Goal: Book appointment/travel/reservation

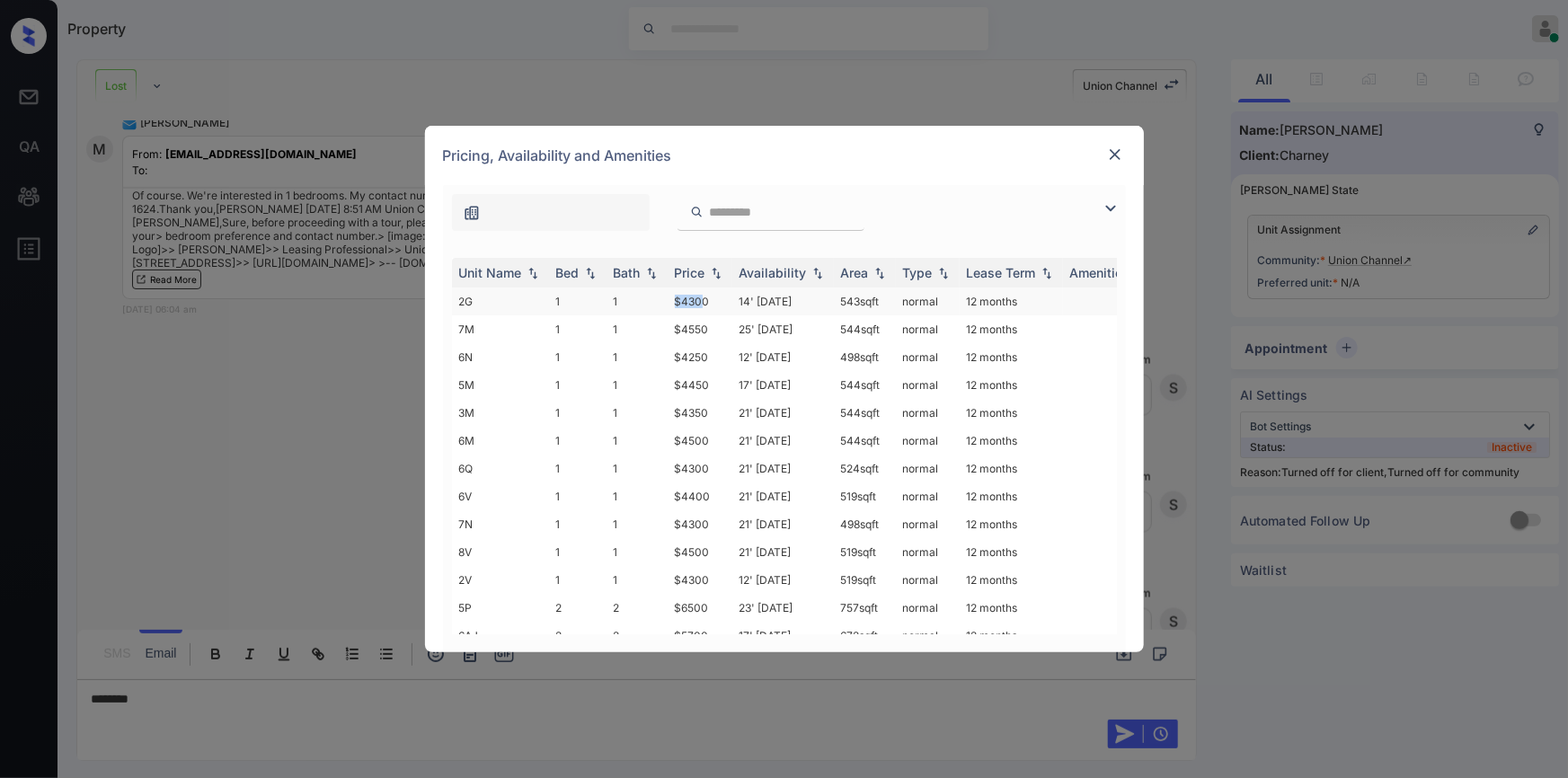
drag, startPoint x: 671, startPoint y: 306, endPoint x: 702, endPoint y: 298, distance: 32.0
click at [702, 298] on td "$4300" at bounding box center [700, 302] width 65 height 28
copy td "$430"
click at [688, 310] on td "$4300" at bounding box center [700, 302] width 65 height 28
drag, startPoint x: 676, startPoint y: 305, endPoint x: 711, endPoint y: 297, distance: 35.9
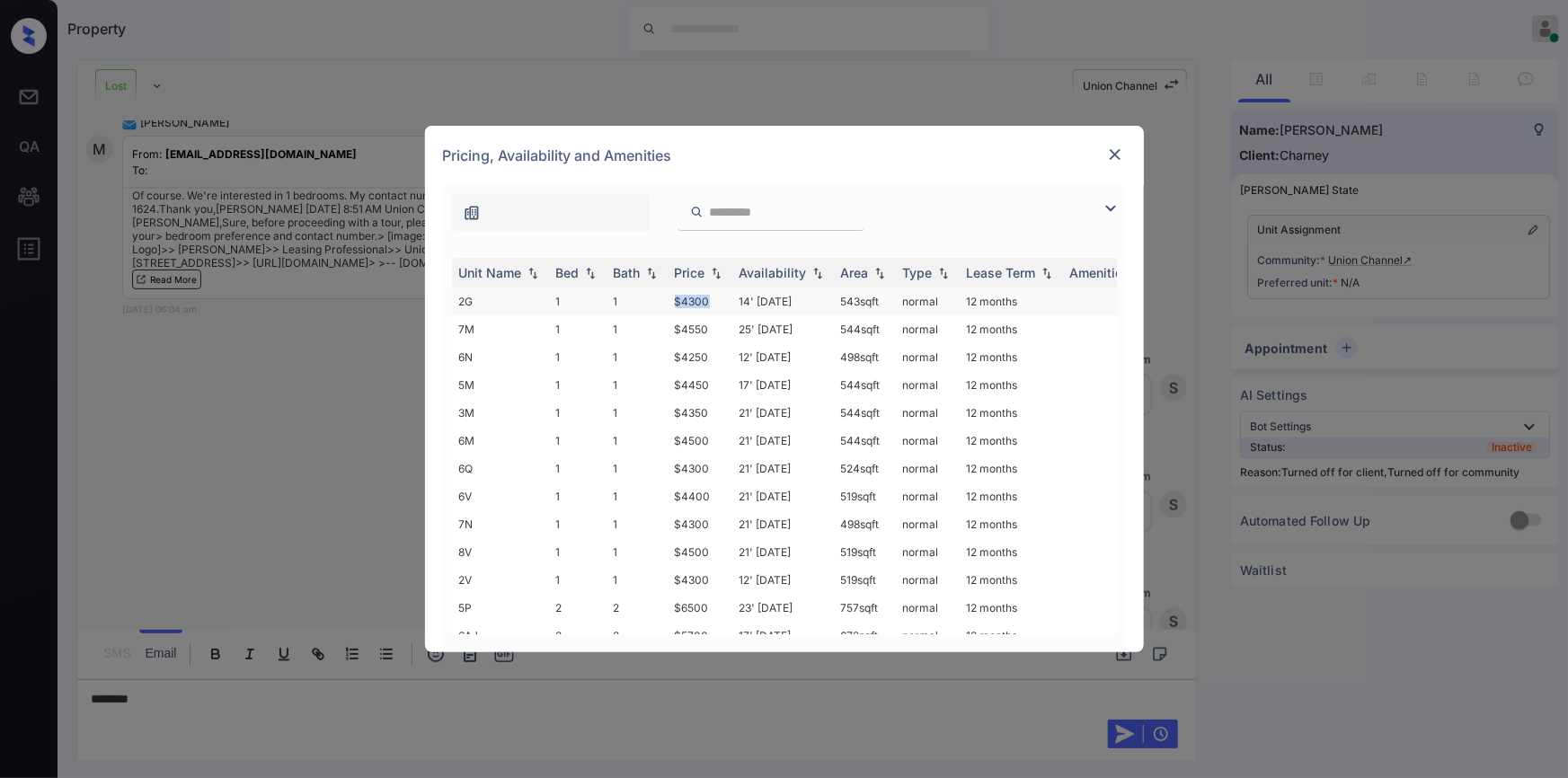
click at [711, 297] on td "$4300" at bounding box center [700, 302] width 65 height 28
copy td "$4300"
click at [690, 304] on td "$4300" at bounding box center [700, 302] width 65 height 28
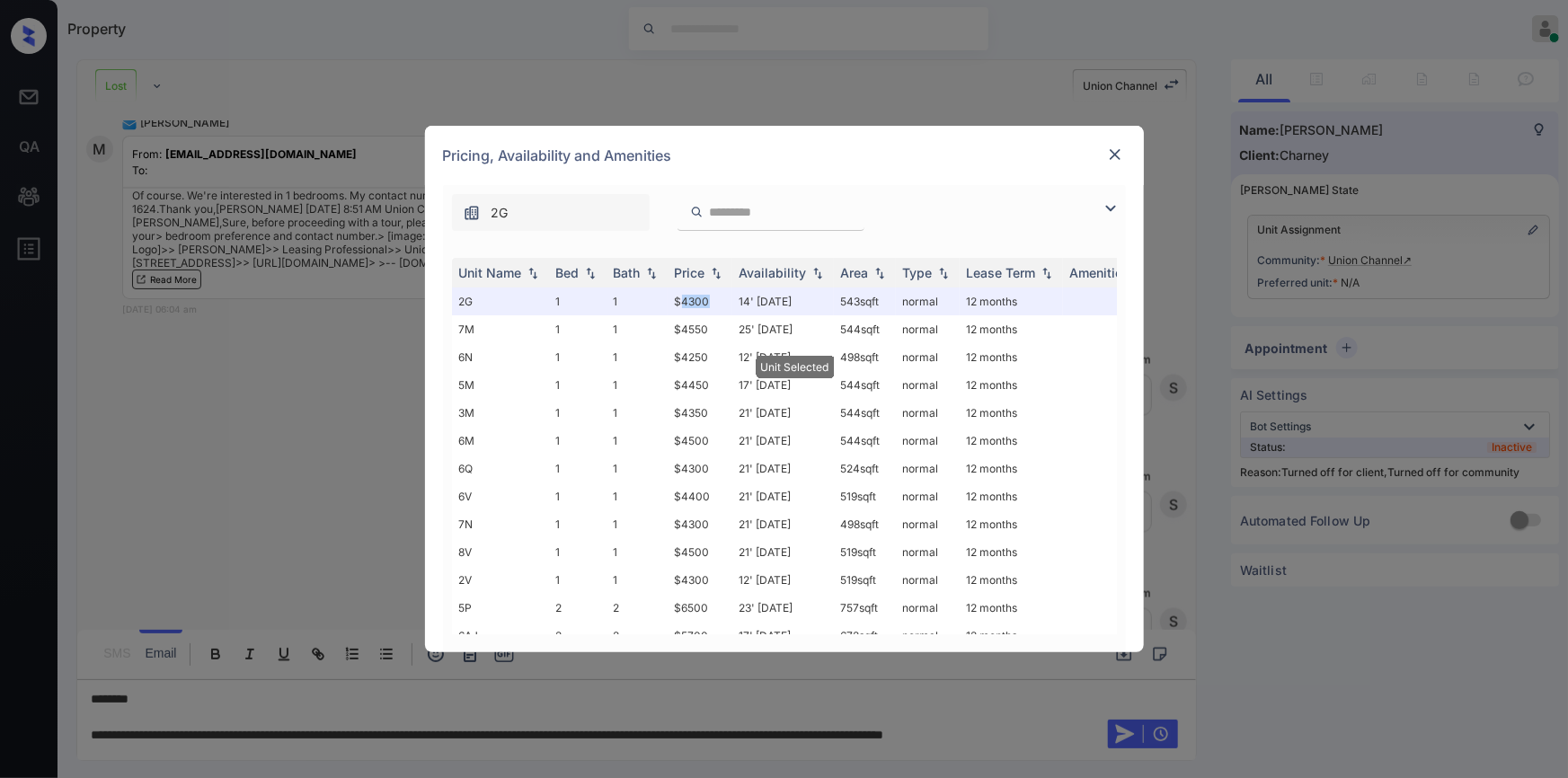
click at [1114, 147] on img at bounding box center [1114, 154] width 18 height 18
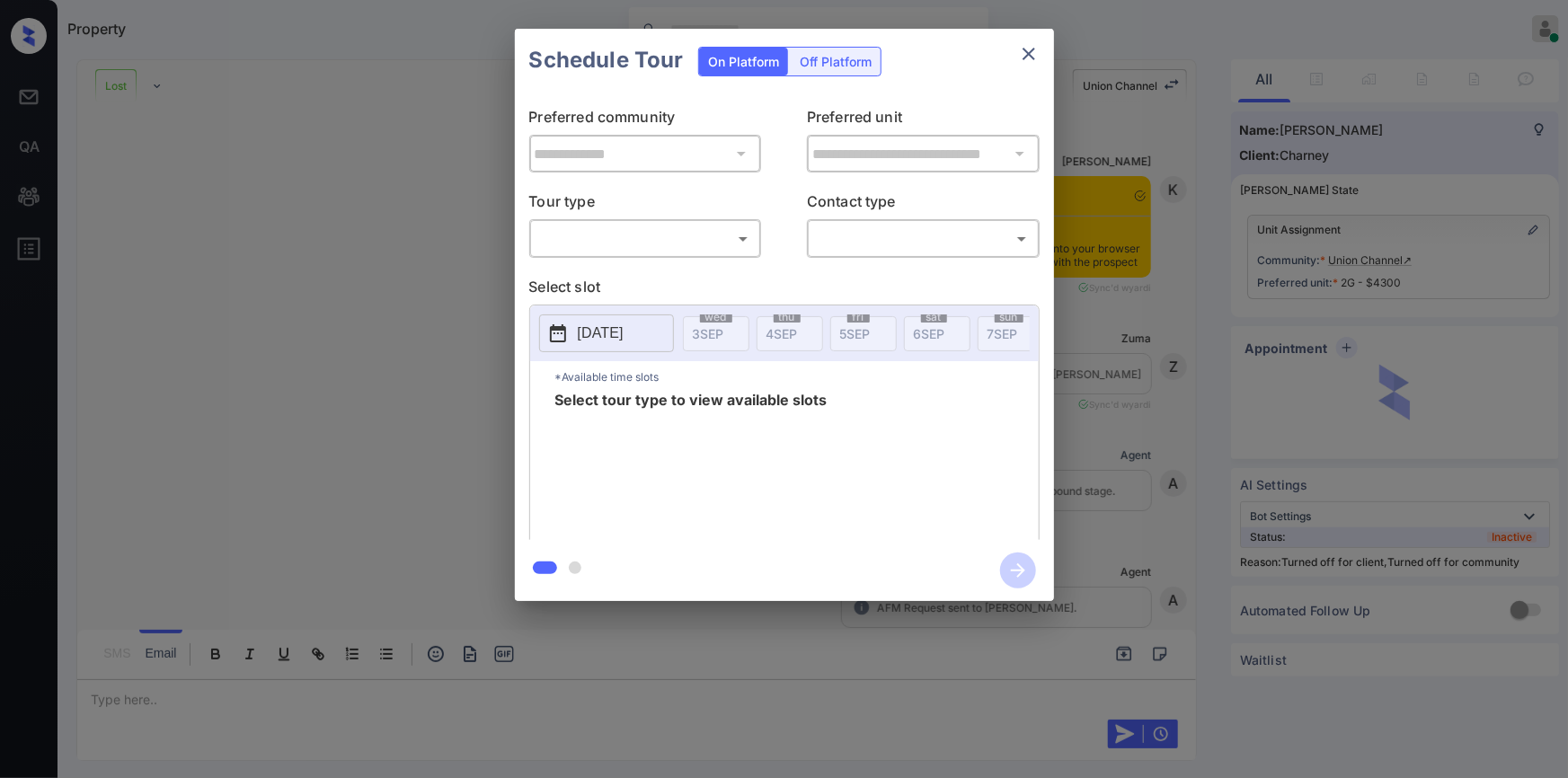
scroll to position [5504, 0]
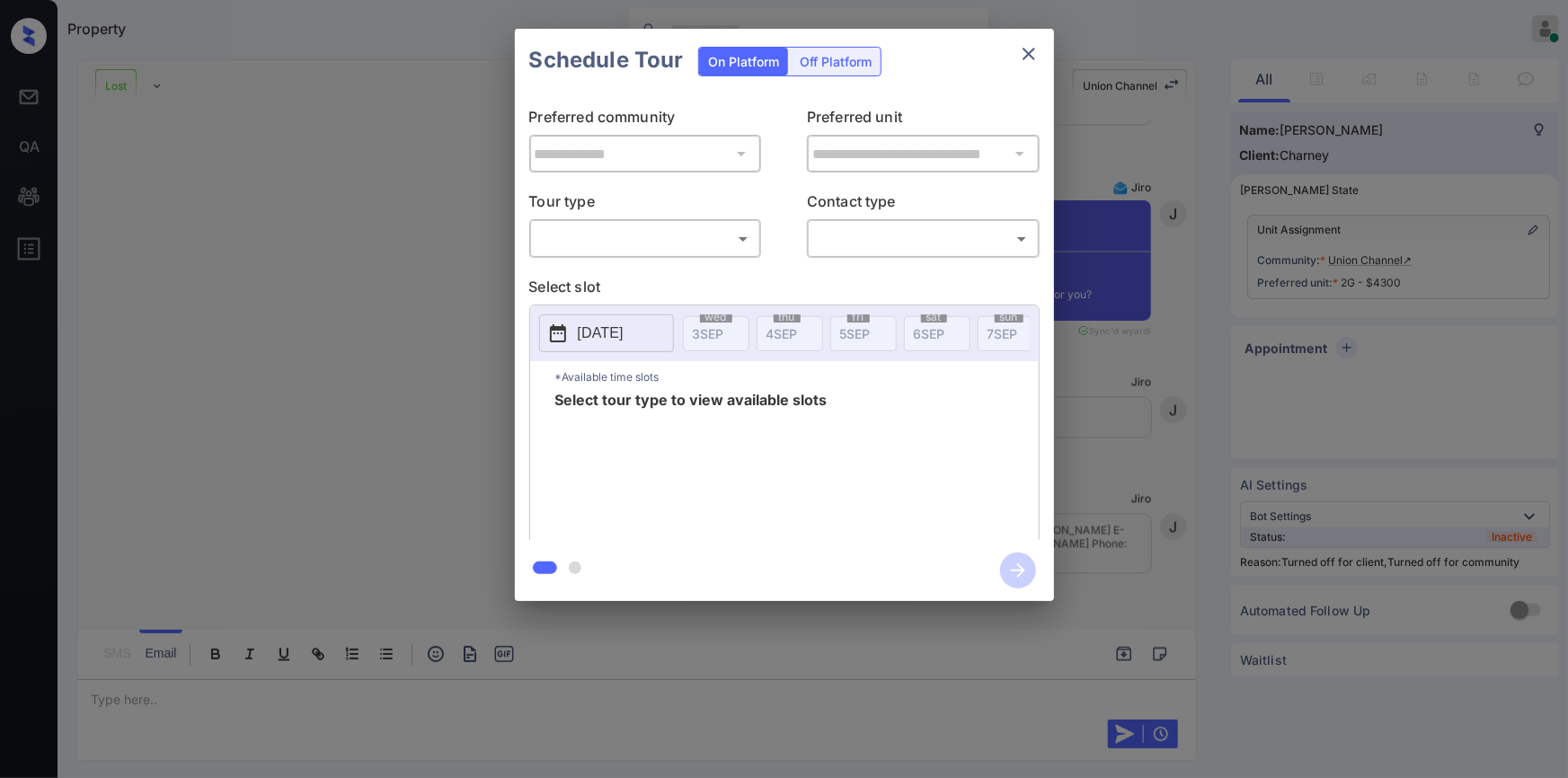
click at [643, 236] on body "Property [PERSON_NAME] Online Set yourself offline Set yourself on break Profil…" at bounding box center [784, 389] width 1568 height 778
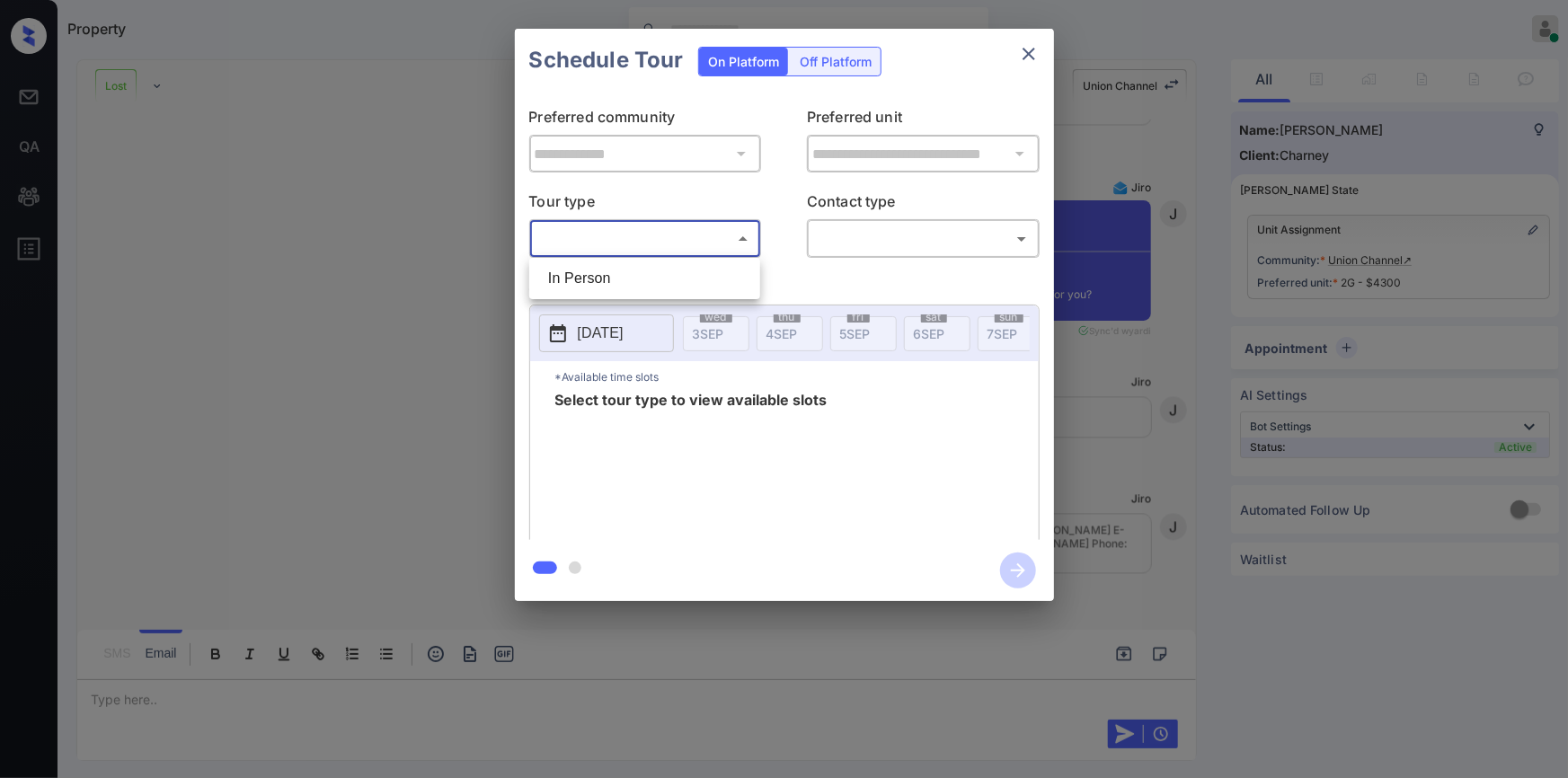
click at [617, 275] on li "In Person" at bounding box center [644, 278] width 221 height 32
type input "********"
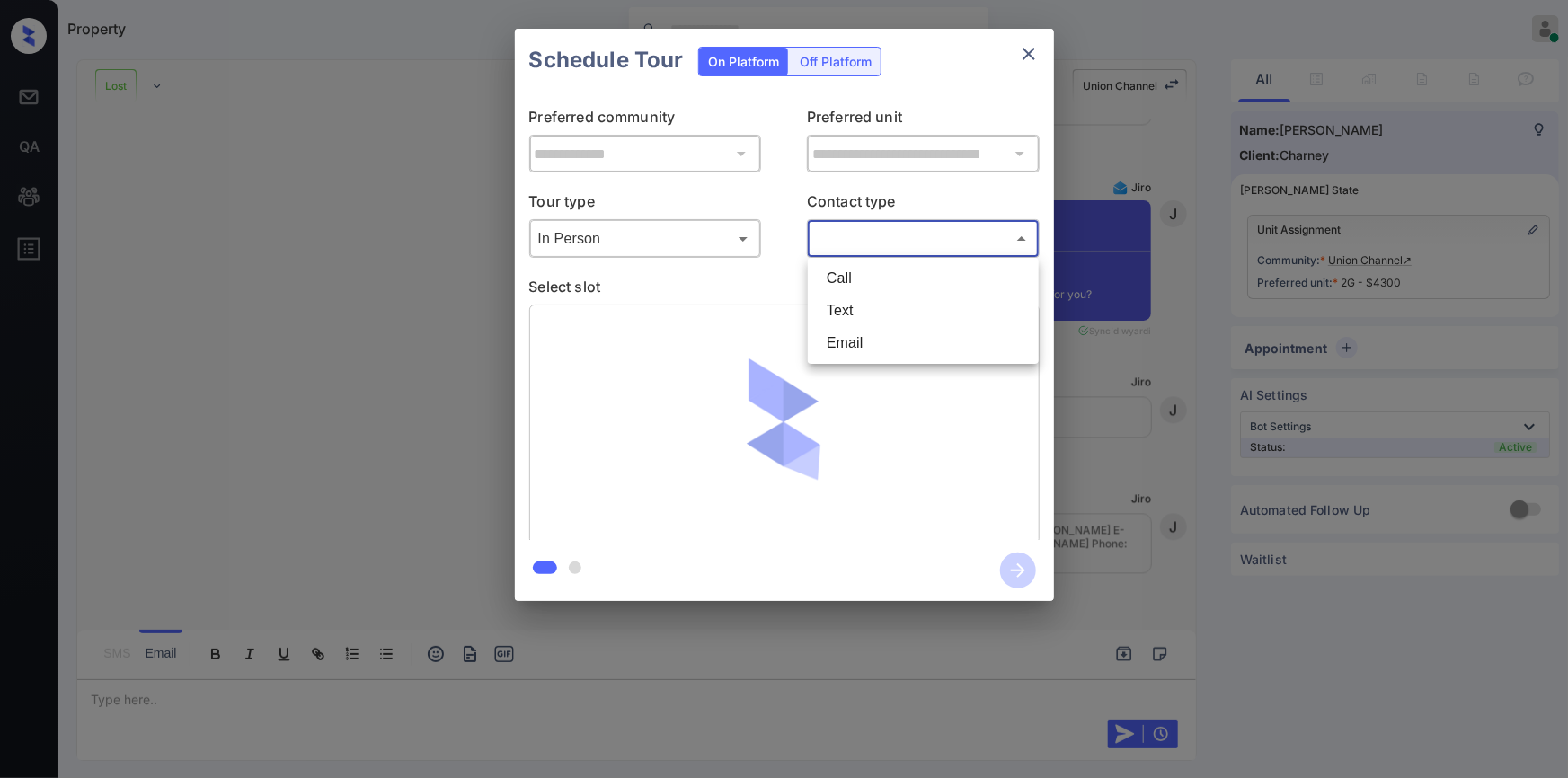
click at [880, 224] on body "Property [PERSON_NAME] Online Set yourself offline Set yourself on break Profil…" at bounding box center [784, 389] width 1568 height 778
click at [860, 343] on li "Email" at bounding box center [923, 342] width 221 height 32
type input "*****"
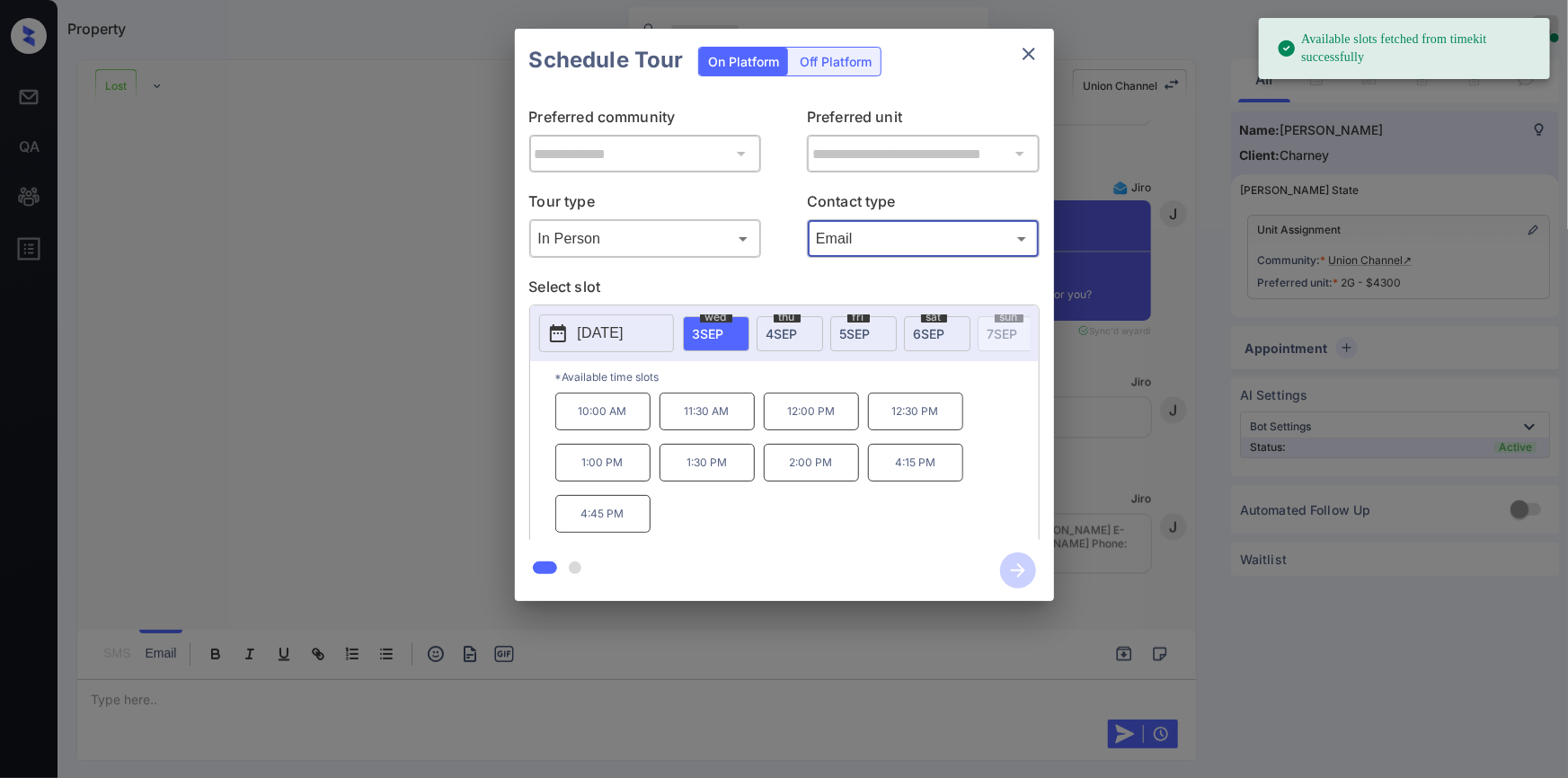
click at [928, 333] on span "[DATE]" at bounding box center [929, 333] width 31 height 16
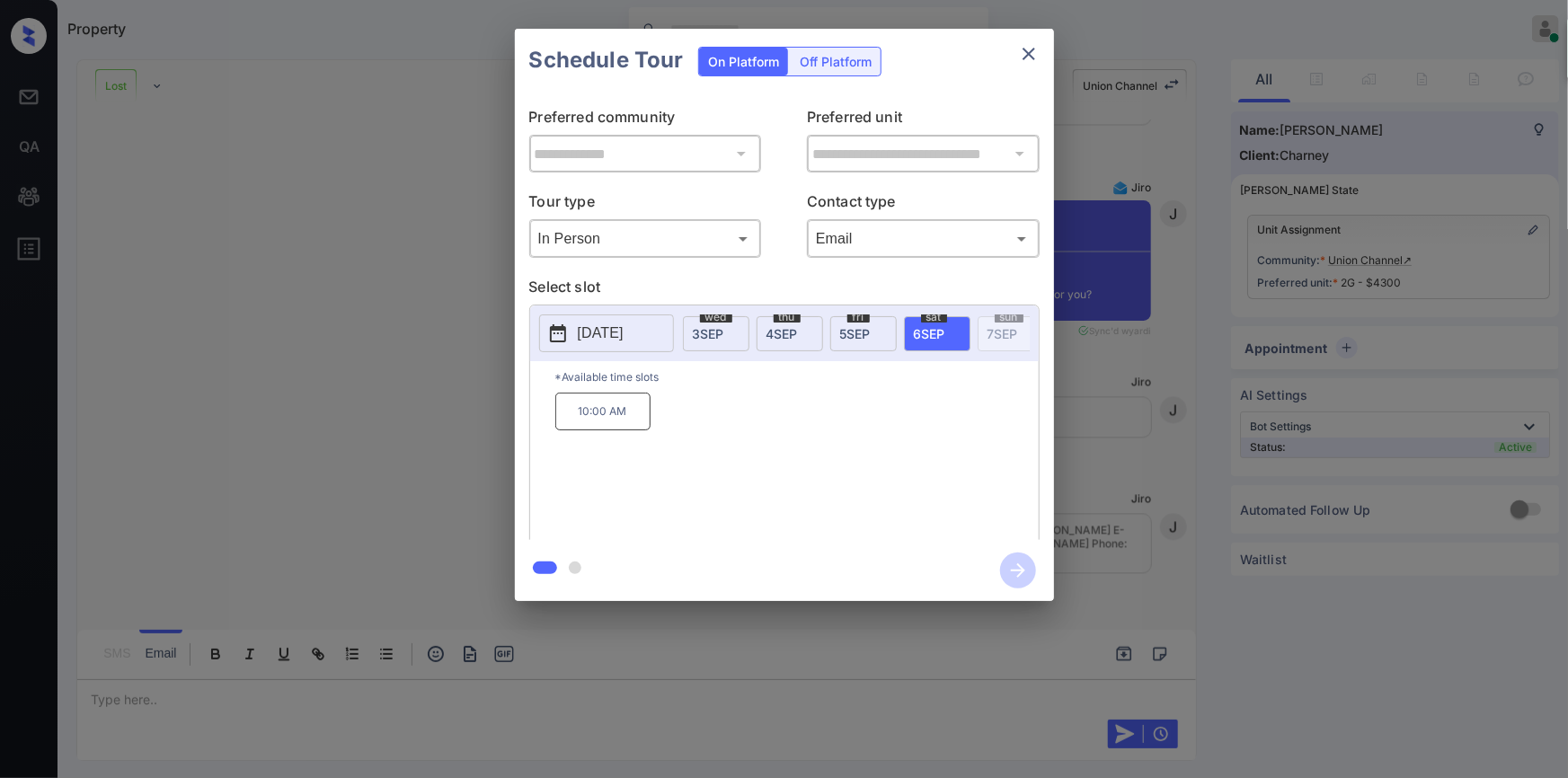
click at [608, 421] on p "10:00 AM" at bounding box center [603, 411] width 95 height 38
click at [1011, 561] on icon "button" at bounding box center [1018, 570] width 36 height 36
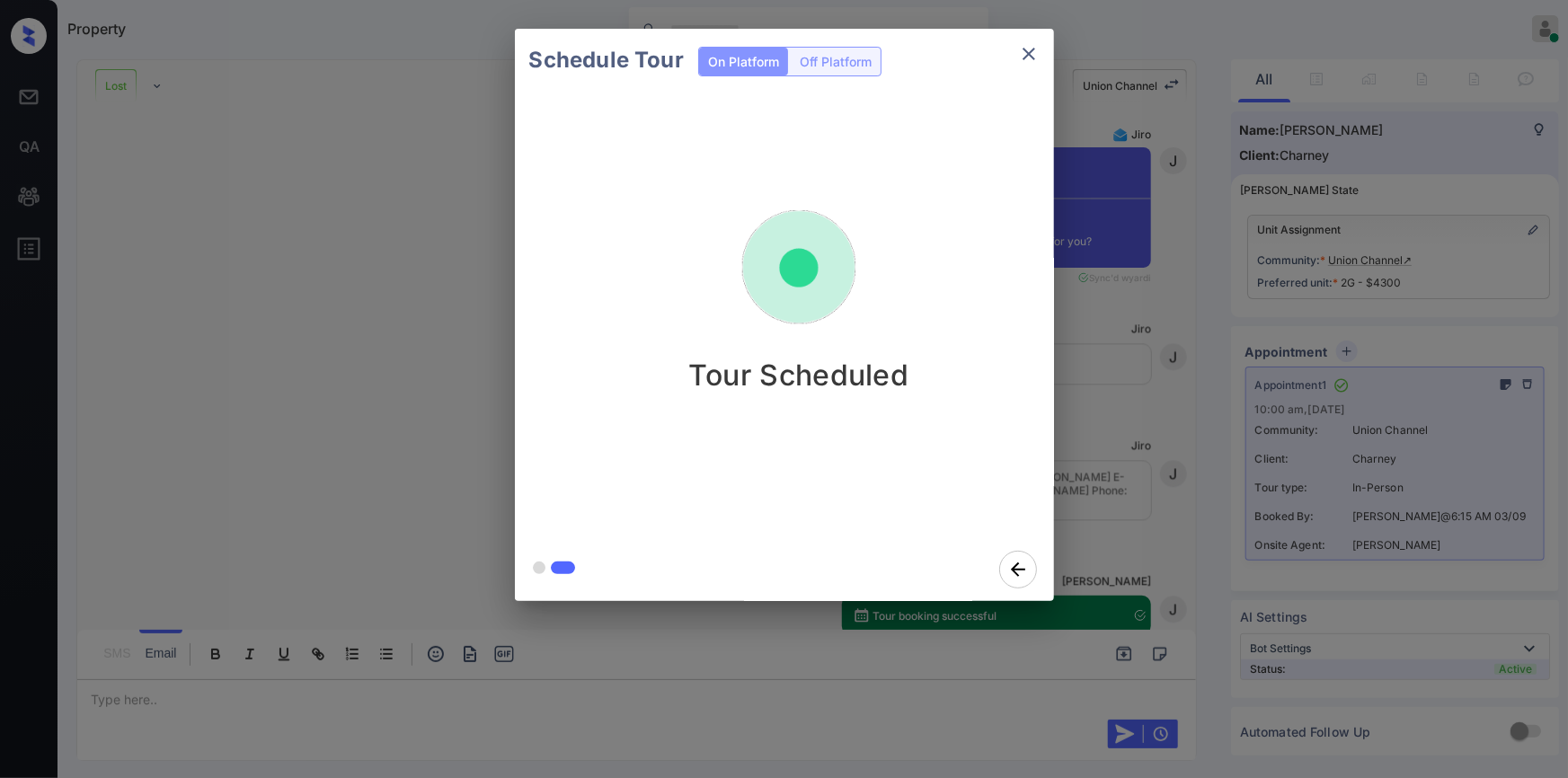
click at [1028, 56] on icon "close" at bounding box center [1028, 54] width 21 height 21
